Goal: Task Accomplishment & Management: Use online tool/utility

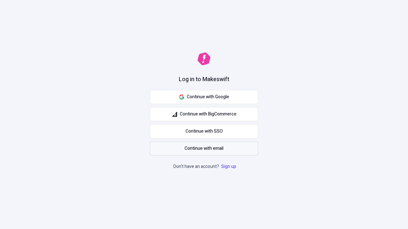
click at [204, 149] on span "Continue with email" at bounding box center [203, 148] width 39 height 7
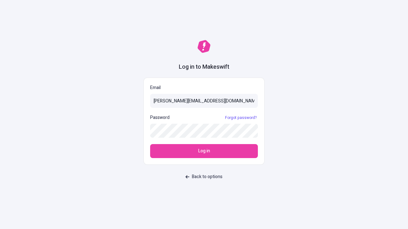
type input "sasha+test-ui@makeswift.com"
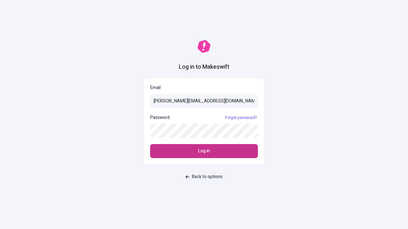
click at [204, 151] on span "Log in" at bounding box center [204, 151] width 12 height 7
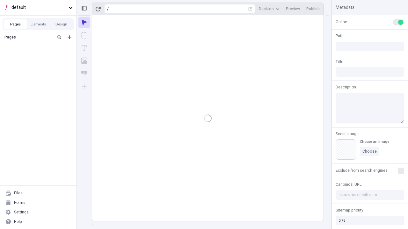
type input "/deep-link-tenuis"
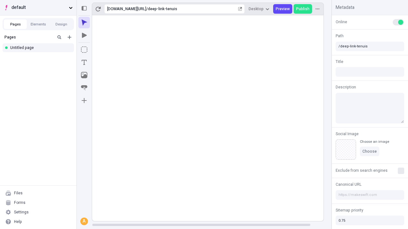
click at [38, 8] on span "default" at bounding box center [38, 7] width 55 height 7
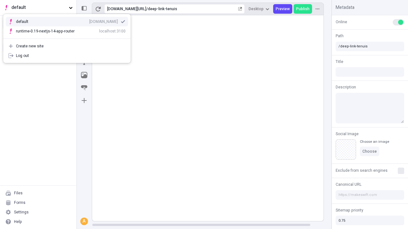
click at [89, 20] on div "qee9k4dy7d.staging.makeswift.site" at bounding box center [103, 21] width 29 height 5
click at [69, 37] on icon "Add new" at bounding box center [70, 37] width 4 height 4
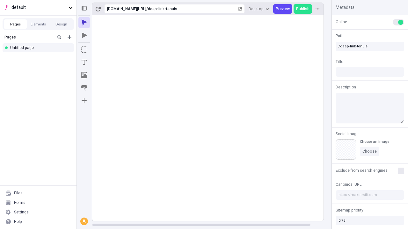
click at [40, 58] on div "Blank page" at bounding box center [40, 59] width 61 height 10
type input "/page"
